Goal: Use online tool/utility: Utilize a website feature to perform a specific function

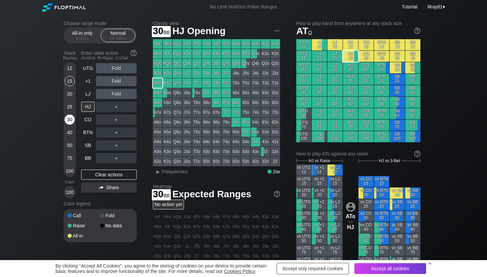
click at [69, 118] on div "30" at bounding box center [70, 120] width 10 height 10
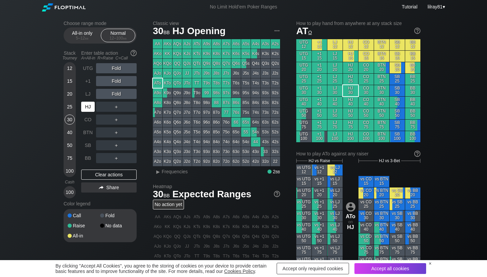
scroll to position [2, 0]
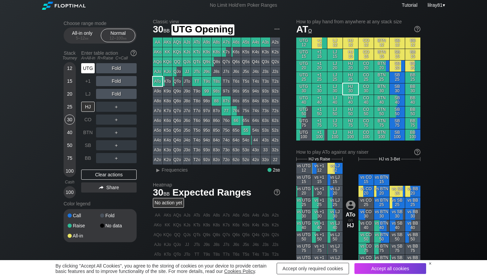
click at [85, 69] on div "UTG" at bounding box center [88, 68] width 14 height 10
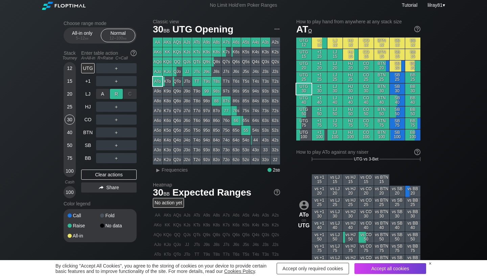
click at [117, 96] on div "R ✕" at bounding box center [116, 94] width 13 height 10
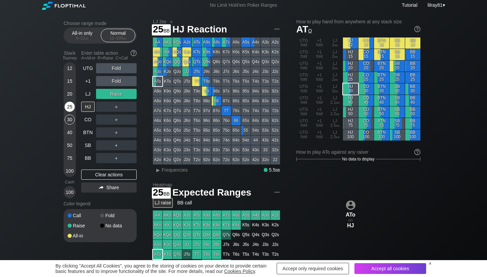
click at [68, 106] on div "25" at bounding box center [70, 107] width 10 height 10
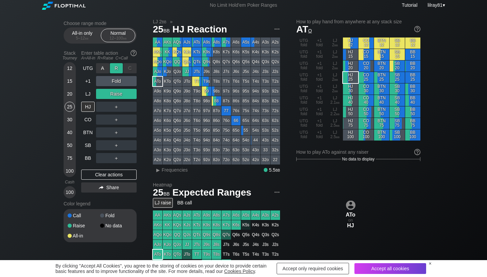
click at [117, 68] on div "R ✕" at bounding box center [116, 68] width 13 height 10
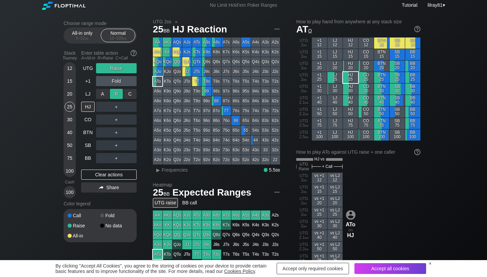
click at [116, 94] on div "R ✕" at bounding box center [116, 94] width 13 height 10
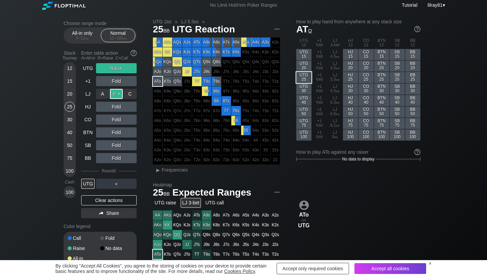
click at [116, 94] on div "R ✕" at bounding box center [116, 94] width 13 height 10
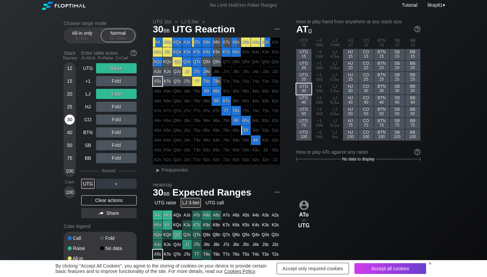
click at [70, 118] on div "30" at bounding box center [70, 120] width 10 height 10
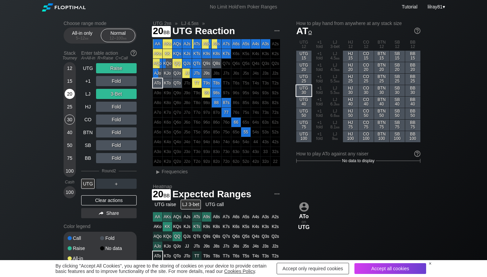
click at [69, 96] on div "20" at bounding box center [70, 94] width 10 height 10
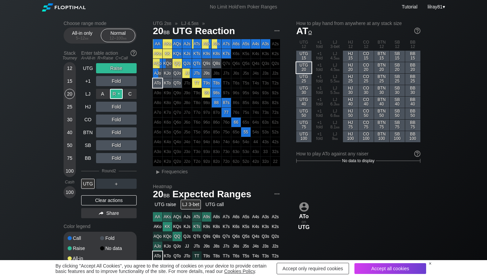
click at [118, 95] on div "R ✕" at bounding box center [116, 94] width 13 height 10
click at [118, 94] on div "R ✕" at bounding box center [116, 94] width 13 height 10
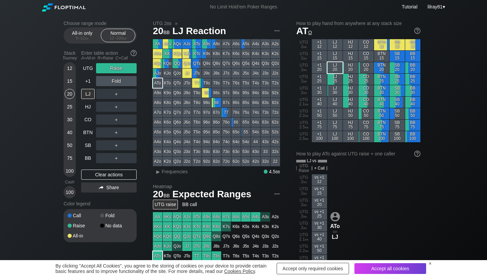
click at [203, 23] on div "UTG 2 bb »" at bounding box center [216, 23] width 127 height 5
click at [111, 95] on div "R ✕" at bounding box center [116, 94] width 13 height 10
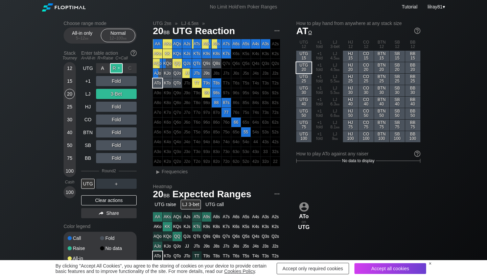
click at [114, 68] on div "R ✕" at bounding box center [116, 68] width 13 height 10
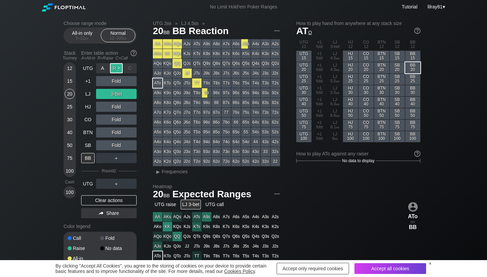
click at [115, 66] on div "R ✕" at bounding box center [116, 68] width 13 height 10
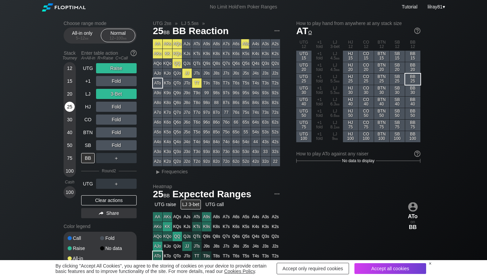
click at [68, 108] on div "25" at bounding box center [70, 107] width 10 height 10
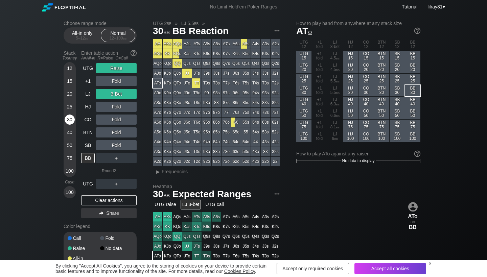
click at [69, 121] on div "30" at bounding box center [70, 120] width 10 height 10
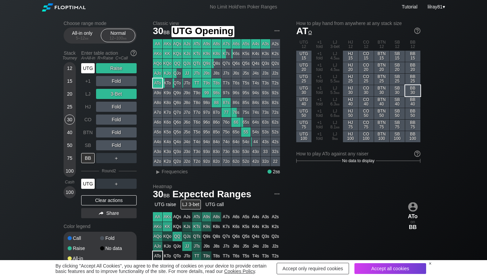
scroll to position [0, 0]
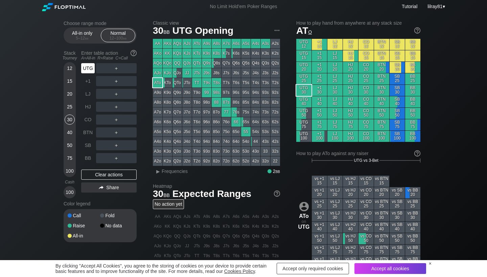
click at [87, 69] on div "UTG" at bounding box center [88, 68] width 14 height 10
click at [88, 69] on div "UTG" at bounding box center [88, 68] width 14 height 10
click at [115, 68] on div "R ✕" at bounding box center [116, 68] width 13 height 10
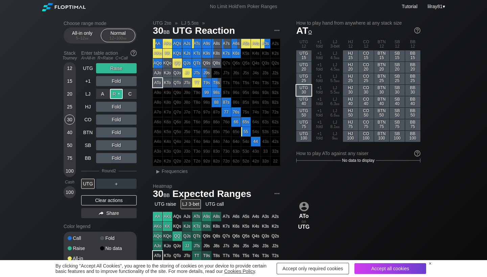
click at [117, 94] on div "R ✕" at bounding box center [116, 94] width 13 height 10
